Goal: Information Seeking & Learning: Learn about a topic

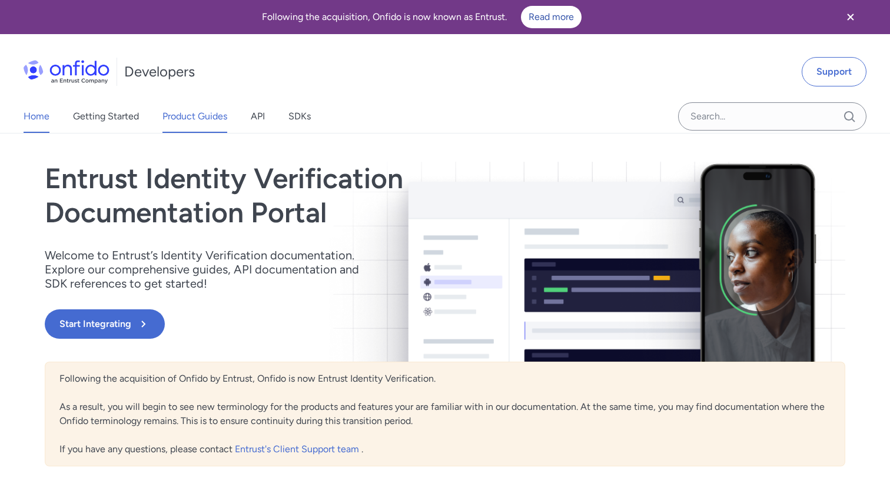
click at [192, 121] on link "Product Guides" at bounding box center [194, 116] width 65 height 33
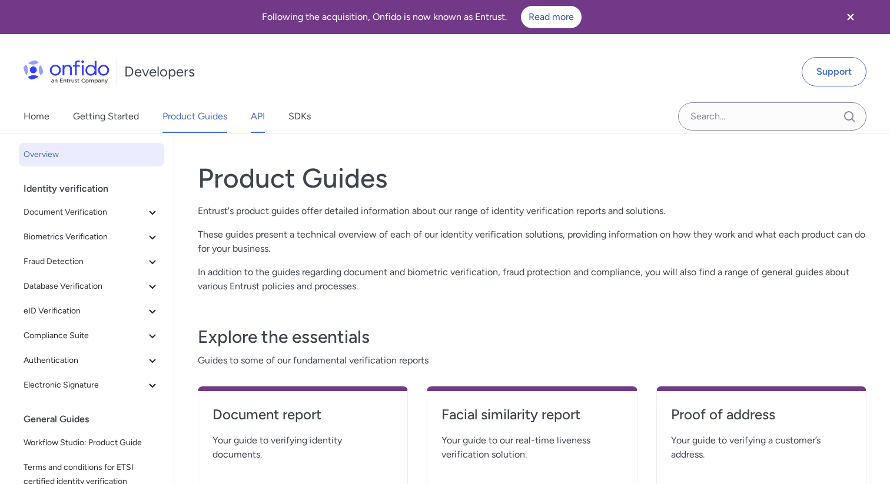
click at [258, 120] on link "API" at bounding box center [258, 116] width 14 height 33
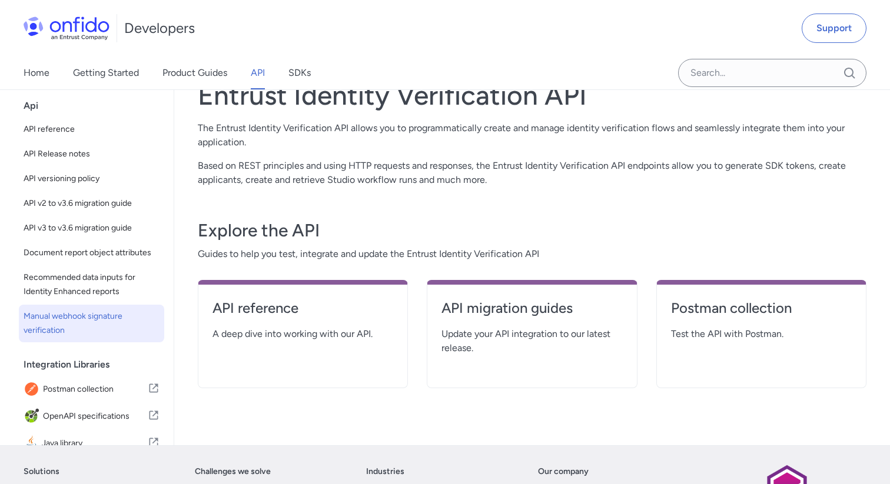
scroll to position [74, 0]
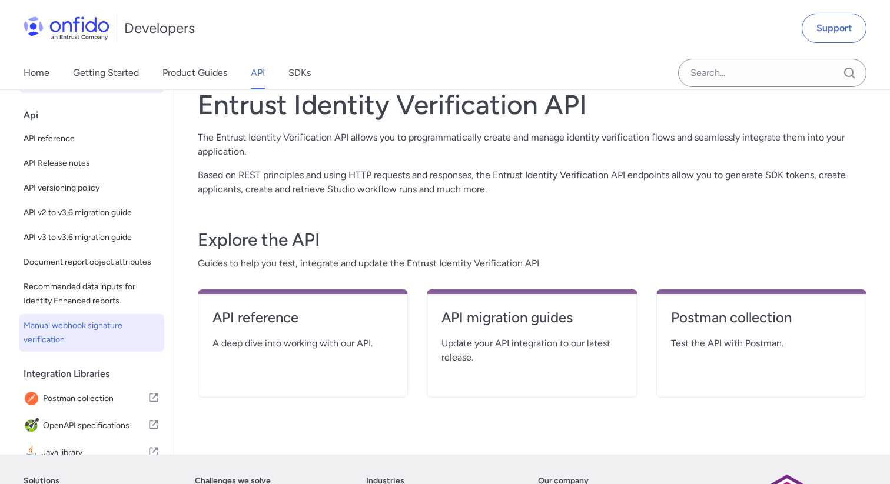
click at [91, 325] on span "Manual webhook signature verification" at bounding box center [92, 333] width 136 height 28
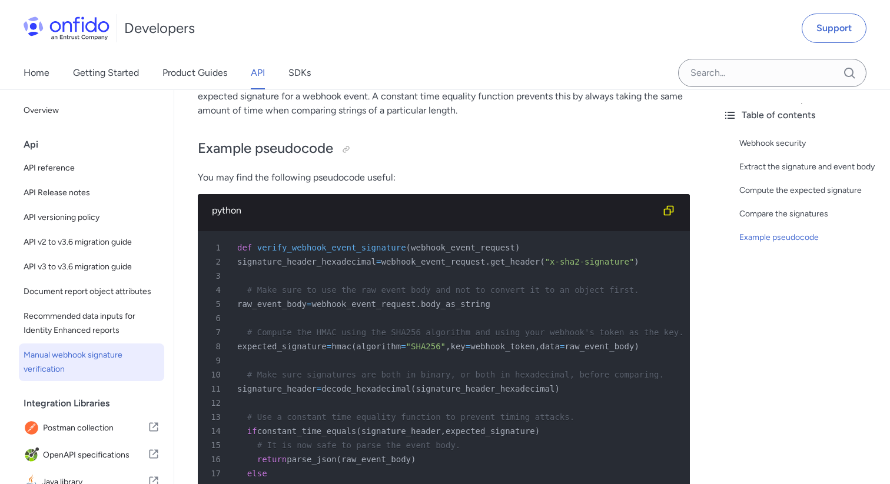
scroll to position [483, 0]
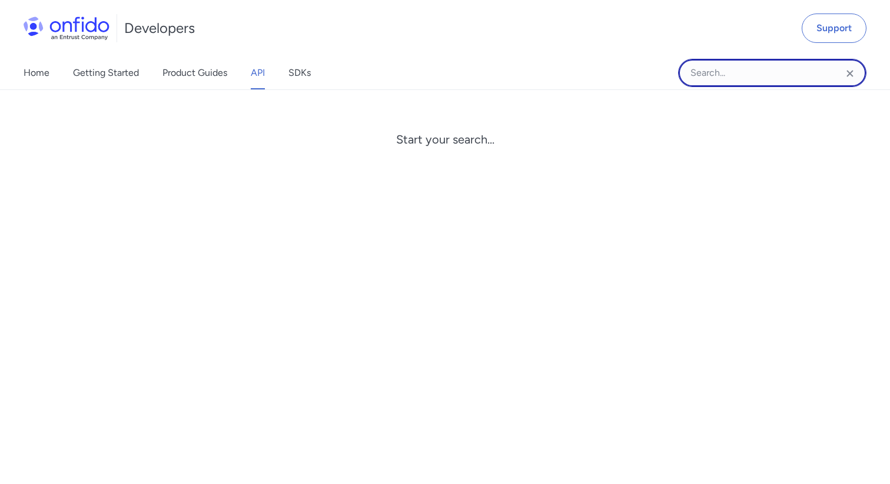
click at [705, 65] on input "Onfido search input field" at bounding box center [772, 73] width 188 height 28
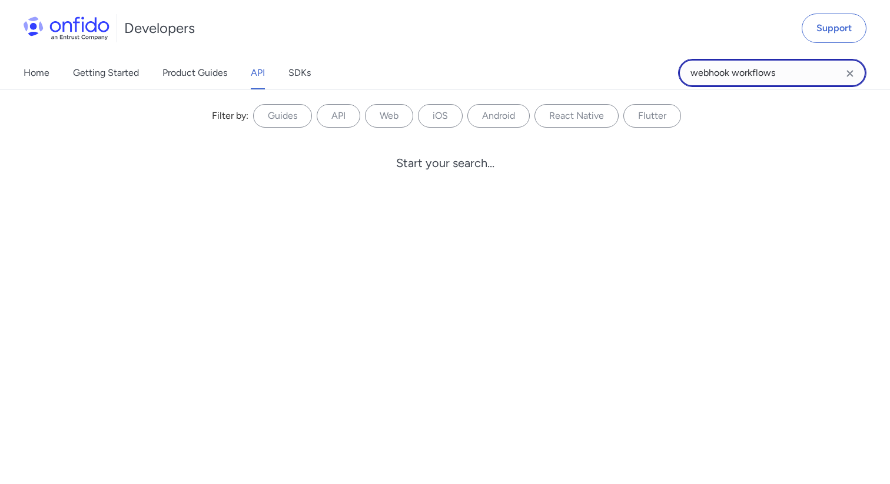
type input "webhook workflows"
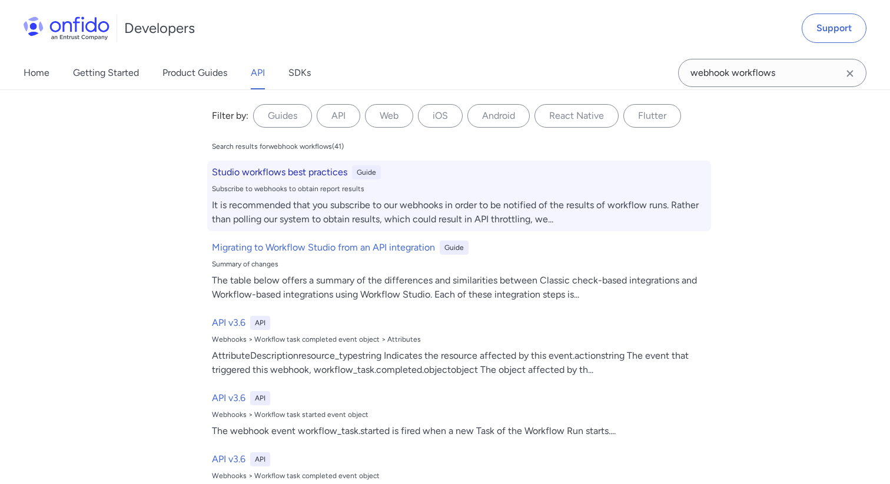
click at [316, 173] on h6 "Studio workflows best practices" at bounding box center [279, 172] width 135 height 14
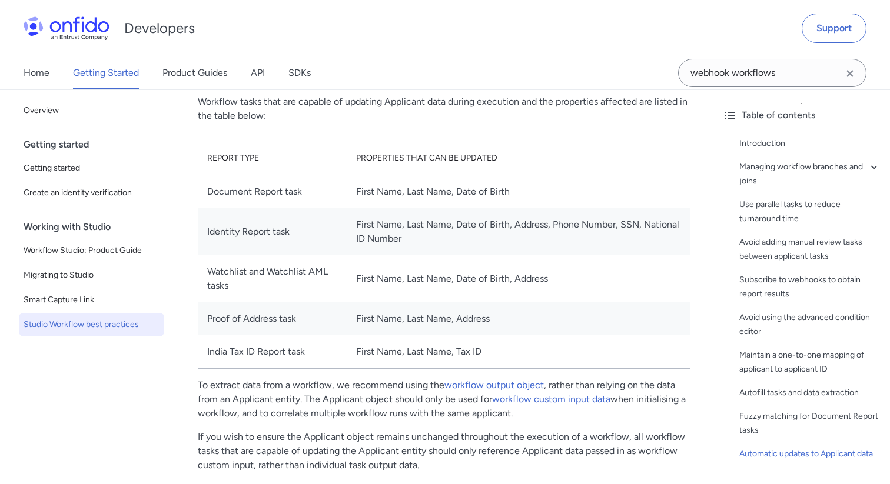
scroll to position [3398, 0]
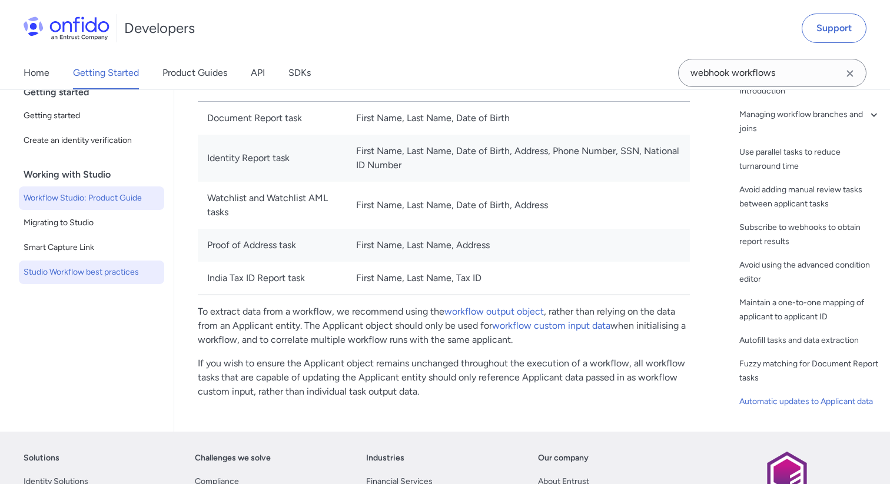
click at [112, 200] on span "Workflow Studio: Product Guide" at bounding box center [92, 198] width 136 height 14
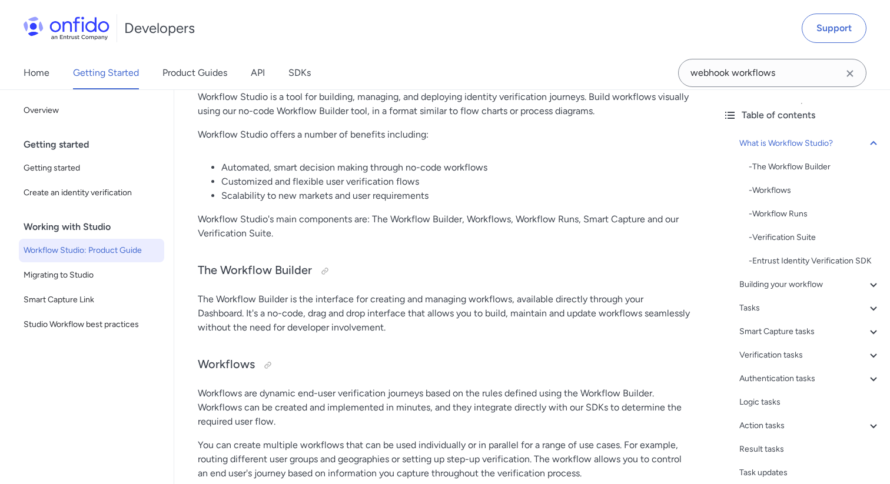
scroll to position [200, 0]
